Goal: Task Accomplishment & Management: Use online tool/utility

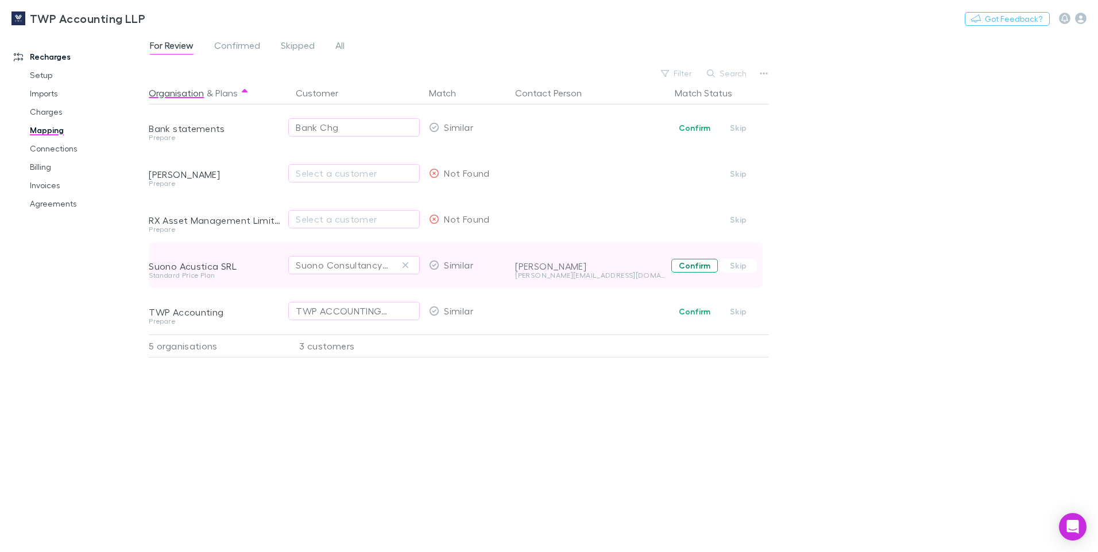
click at [694, 264] on button "Confirm" at bounding box center [694, 266] width 47 height 14
